Goal: Information Seeking & Learning: Learn about a topic

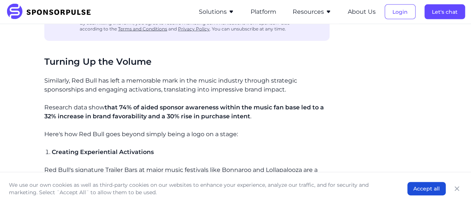
scroll to position [931, 0]
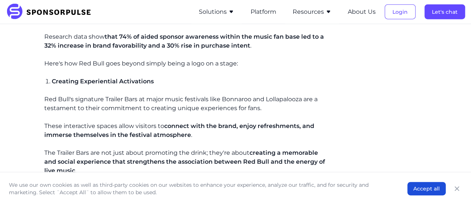
click at [208, 16] on button "Solutions" at bounding box center [216, 11] width 35 height 9
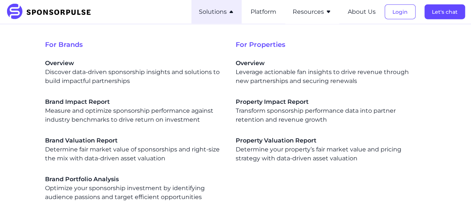
click at [314, 14] on button "Resources" at bounding box center [312, 11] width 39 height 9
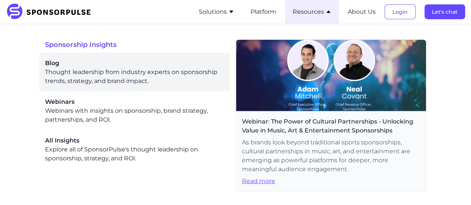
click at [71, 74] on div "Blog Thought leadership from industry experts on sponsorship trends, strategy, …" at bounding box center [134, 72] width 179 height 27
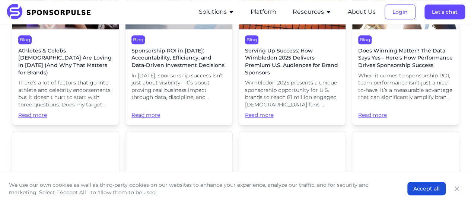
scroll to position [447, 0]
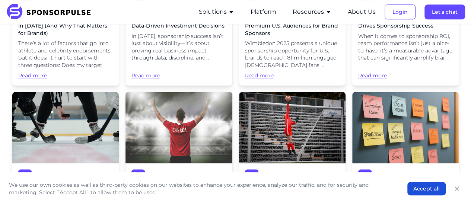
click at [411, 30] on span "Does Winning Matter? The Data Says Yes - Here's How Performance Drives Sponsors…" at bounding box center [405, 19] width 95 height 22
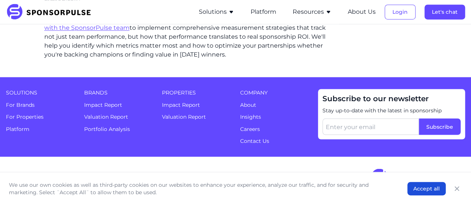
scroll to position [2084, 0]
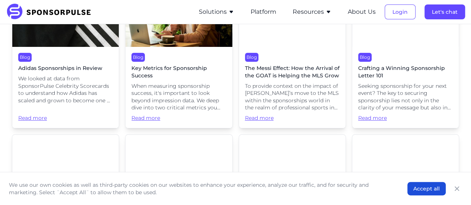
scroll to position [4162, 0]
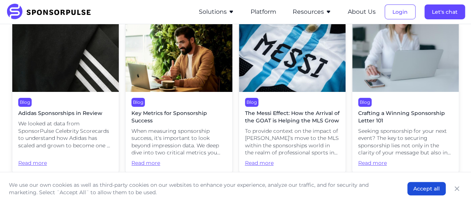
click at [154, 128] on span "When measuring sponsorship success, it's important to look beyond impression da…" at bounding box center [178, 142] width 95 height 29
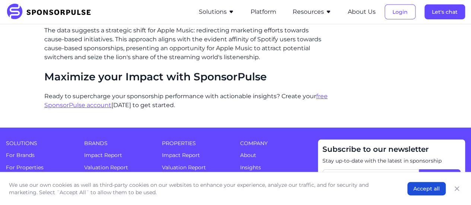
scroll to position [1340, 0]
